Goal: Task Accomplishment & Management: Use online tool/utility

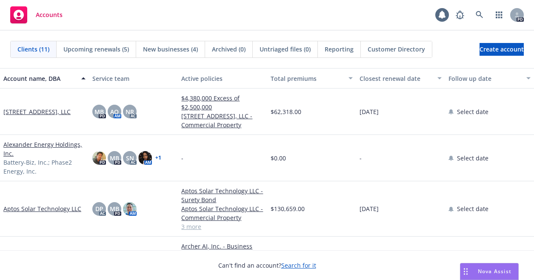
click at [476, 265] on div "Nova Assist" at bounding box center [489, 271] width 58 height 16
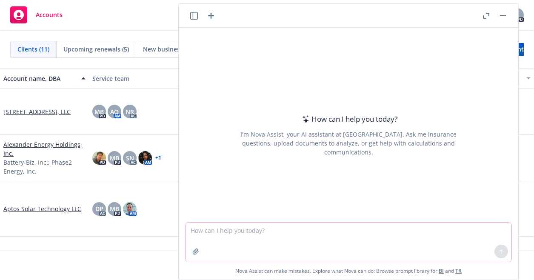
click at [278, 235] on textarea at bounding box center [348, 242] width 326 height 39
type textarea "oc greenhouse"
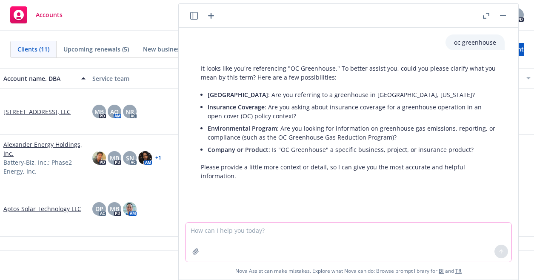
click at [278, 241] on textarea at bounding box center [348, 242] width 326 height 39
type textarea "og greenhouse llc nc"
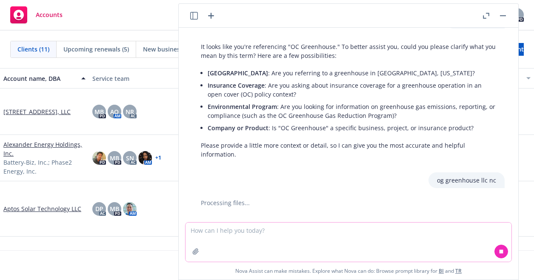
drag, startPoint x: 288, startPoint y: 232, endPoint x: 294, endPoint y: 231, distance: 6.6
click at [290, 232] on textarea at bounding box center [348, 242] width 326 height 39
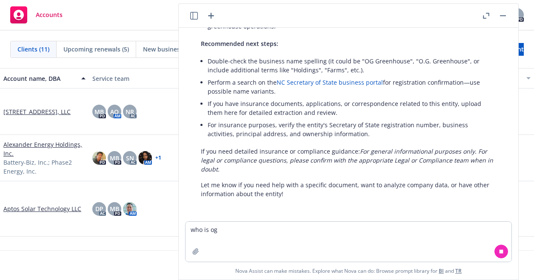
scroll to position [250, 0]
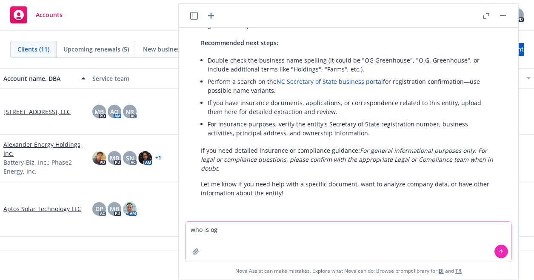
drag, startPoint x: 240, startPoint y: 239, endPoint x: 166, endPoint y: 226, distance: 75.5
click at [166, 226] on body "Accounts 1 PD Clients (11) Upcoming renewals (5) New businesses (4) Archived (0…" at bounding box center [267, 140] width 534 height 280
type textarea "who is [PERSON_NAME]"
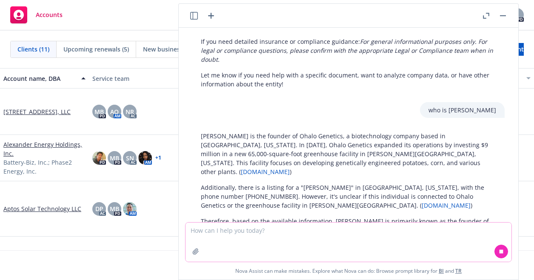
scroll to position [395, 0]
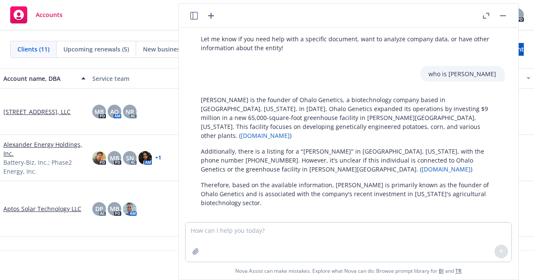
click at [290, 131] on link "[DOMAIN_NAME]" at bounding box center [265, 135] width 49 height 8
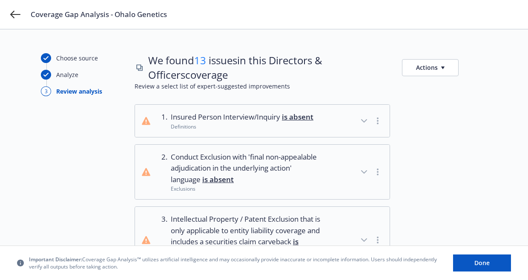
scroll to position [425, 0]
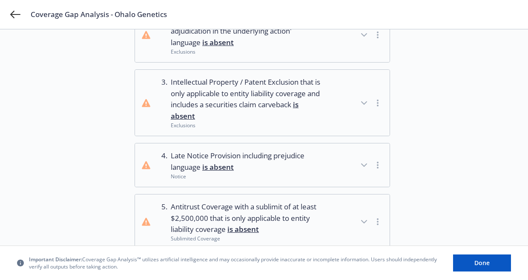
scroll to position [128, 0]
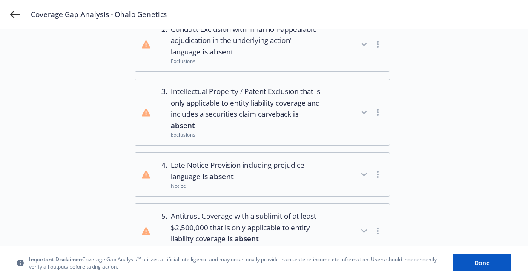
click at [260, 107] on span "Intellectual Property / Patent Exclusion that is only applicable to entity liab…" at bounding box center [247, 108] width 152 height 45
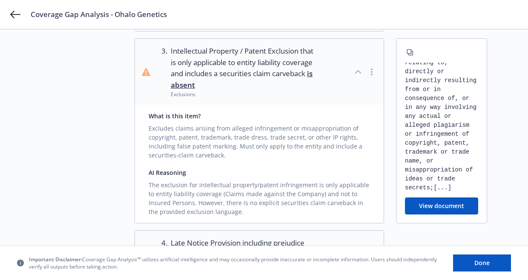
scroll to position [170, 0]
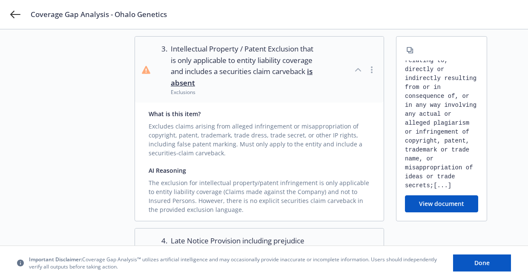
click at [450, 205] on button "View document" at bounding box center [441, 203] width 73 height 17
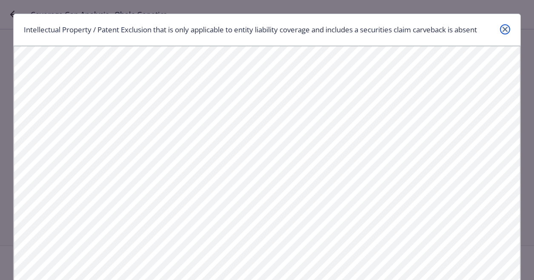
click at [500, 26] on link "close" at bounding box center [505, 29] width 10 height 10
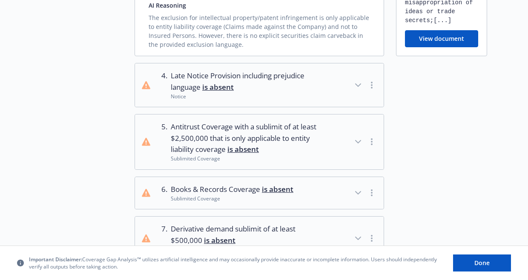
scroll to position [383, 0]
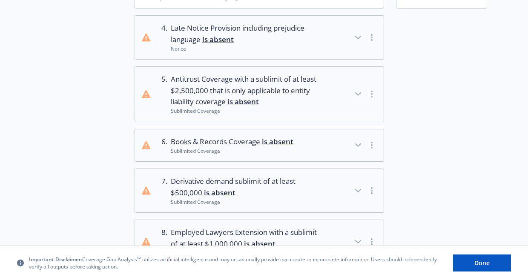
drag, startPoint x: 40, startPoint y: 114, endPoint x: 334, endPoint y: 53, distance: 300.3
click at [40, 115] on div "Choose source Analyze 3 Review analysis We found 13 issues in this Directors & …" at bounding box center [264, 106] width 528 height 920
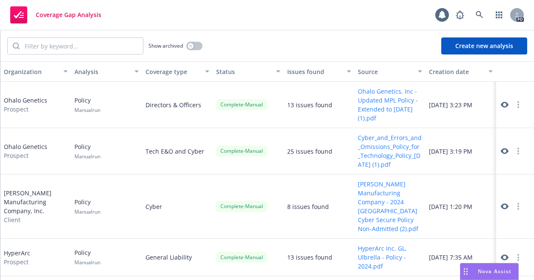
click at [499, 48] on button "Create new analysis" at bounding box center [484, 45] width 86 height 17
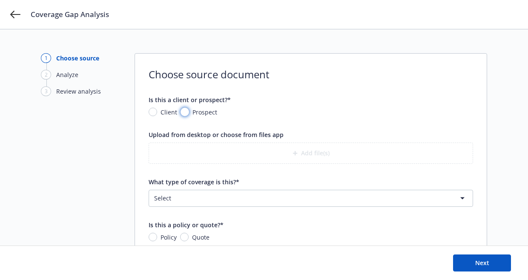
drag, startPoint x: 183, startPoint y: 111, endPoint x: 182, endPoint y: 129, distance: 17.9
click at [183, 111] on input "Prospect" at bounding box center [184, 112] width 9 height 9
radio input "true"
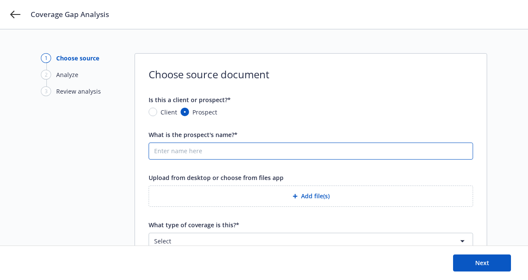
click at [188, 156] on input "What is the prospect's name?*" at bounding box center [310, 151] width 323 height 16
type input "oHALO"
drag, startPoint x: 154, startPoint y: 151, endPoint x: 206, endPoint y: 156, distance: 52.2
click at [206, 156] on input "oHALO" at bounding box center [310, 151] width 323 height 16
type input "o"
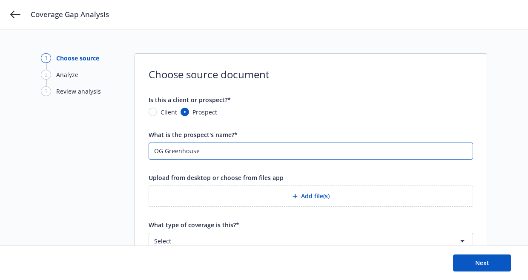
type input "OG Greenhouse"
click at [299, 198] on div "button" at bounding box center [296, 196] width 9 height 5
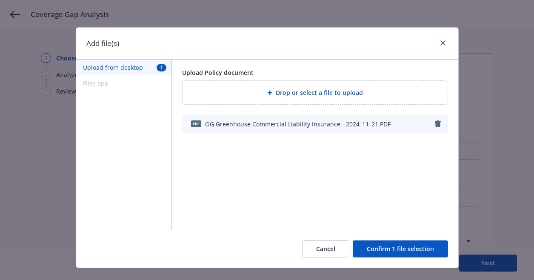
click at [396, 250] on button "Confirm 1 file selection" at bounding box center [400, 248] width 95 height 17
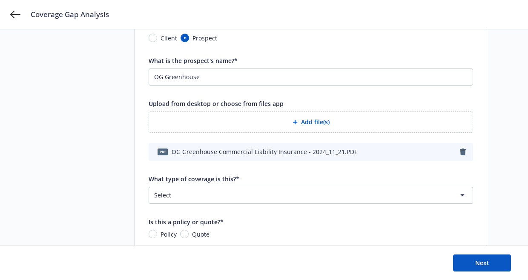
scroll to position [105, 0]
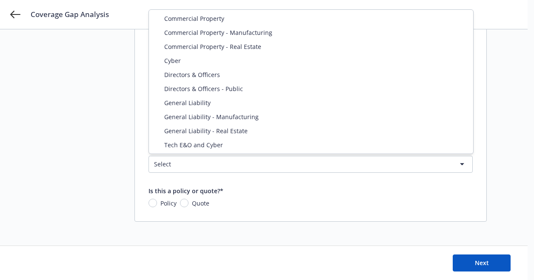
click at [227, 165] on html "Coverage Gap Analysis 1 Choose source 2 Analyze 3 Review analysis Choose source…" at bounding box center [267, 35] width 534 height 280
select select "PROPERTY_MANUFACTURING"
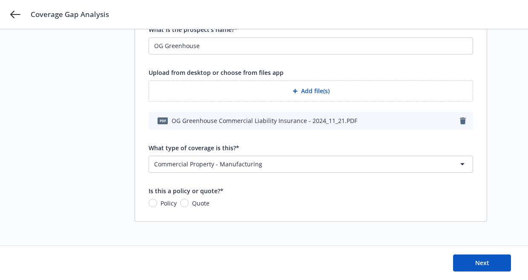
click at [157, 203] on span "Policy" at bounding box center [167, 203] width 20 height 9
click at [157, 203] on input "Policy" at bounding box center [152, 203] width 9 height 9
radio input "true"
click at [481, 262] on span "Next" at bounding box center [482, 263] width 14 height 8
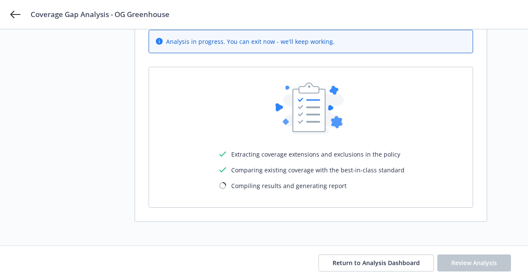
scroll to position [4, 0]
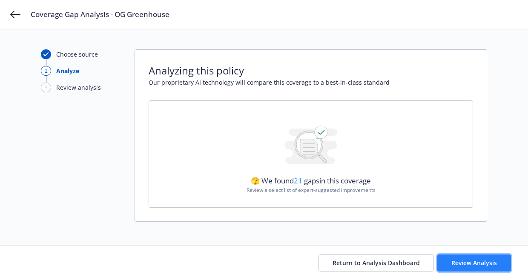
click at [458, 261] on span "Review Analysis" at bounding box center [474, 263] width 46 height 8
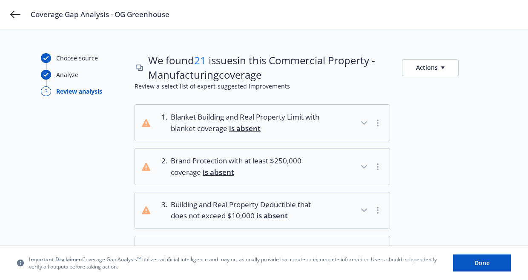
click at [7, 15] on div "Coverage Gap Analysis - OG Greenhouse" at bounding box center [264, 14] width 528 height 29
click at [12, 14] on icon at bounding box center [15, 15] width 10 height 8
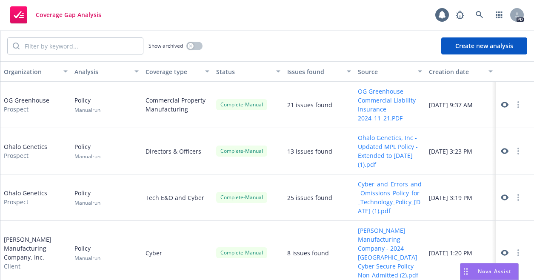
click at [492, 47] on button "Create new analysis" at bounding box center [484, 45] width 86 height 17
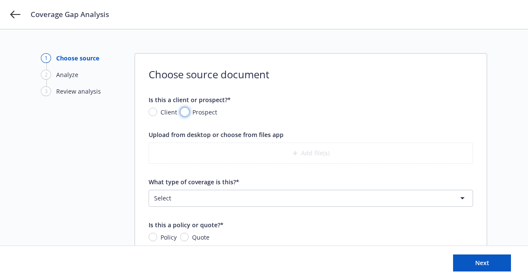
click at [180, 112] on input "Prospect" at bounding box center [184, 112] width 9 height 9
radio input "true"
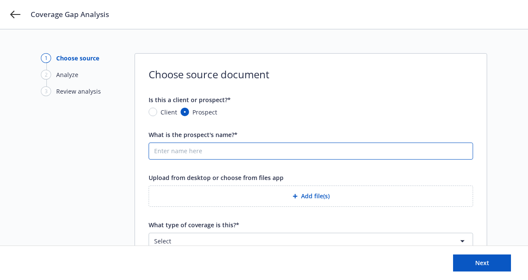
drag, startPoint x: 215, startPoint y: 144, endPoint x: 247, endPoint y: 153, distance: 33.7
click at [215, 144] on input "What is the prospect's name?*" at bounding box center [310, 151] width 323 height 16
type input "OG Greenhouse"
click at [291, 200] on button "Add file(s)" at bounding box center [310, 195] width 324 height 21
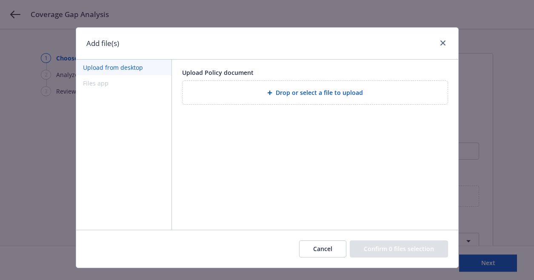
click at [289, 94] on span "Drop or select a file to upload" at bounding box center [319, 92] width 87 height 9
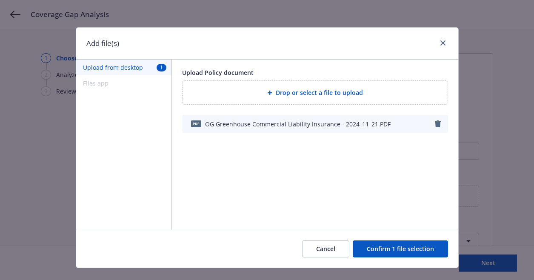
click at [398, 245] on button "Confirm 1 file selection" at bounding box center [400, 248] width 95 height 17
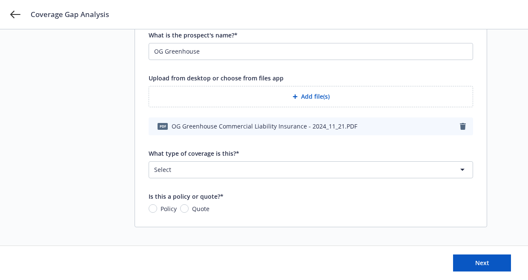
scroll to position [105, 0]
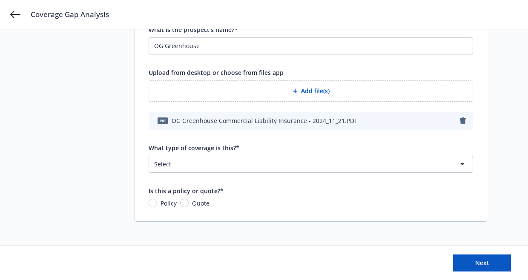
click at [181, 167] on html "Coverage Gap Analysis 1 Choose source 2 Analyze 3 Review analysis Choose source…" at bounding box center [264, 35] width 528 height 280
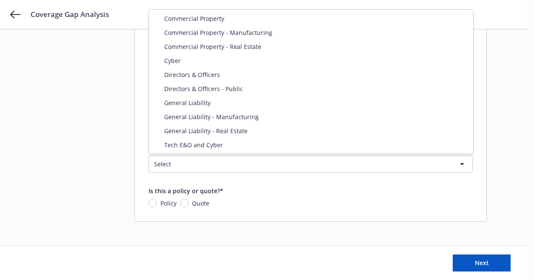
select select "PROPERTY"
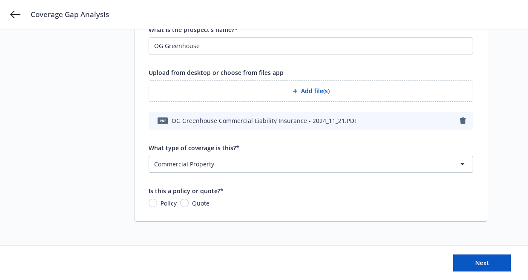
click at [159, 203] on span "Policy" at bounding box center [167, 203] width 20 height 9
click at [157, 203] on input "Policy" at bounding box center [152, 203] width 9 height 9
radio input "true"
click at [471, 267] on button "Next" at bounding box center [482, 262] width 58 height 17
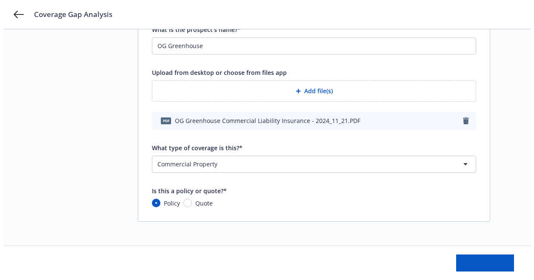
scroll to position [0, 0]
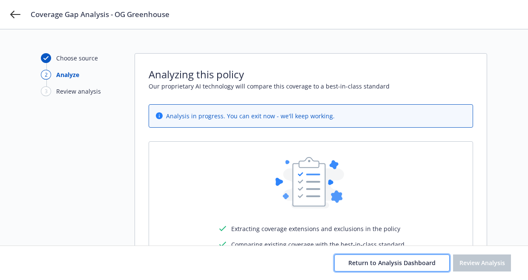
click at [351, 264] on span "Return to Analysis Dashboard" at bounding box center [391, 263] width 87 height 8
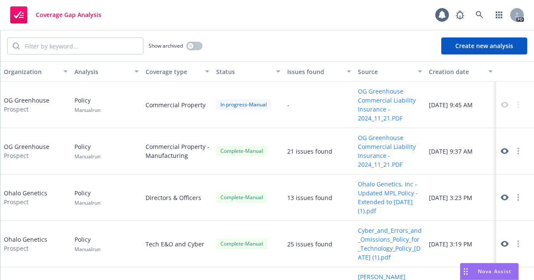
click at [296, 47] on div "Show archived Create new analysis" at bounding box center [267, 46] width 534 height 31
